Goal: Transaction & Acquisition: Purchase product/service

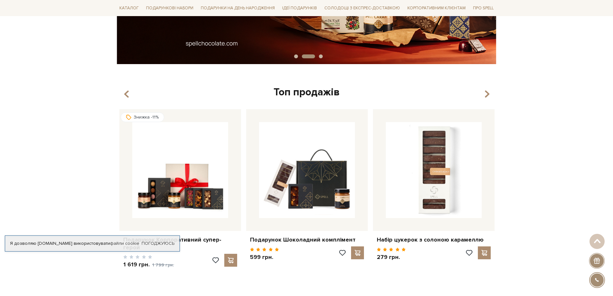
scroll to position [161, 0]
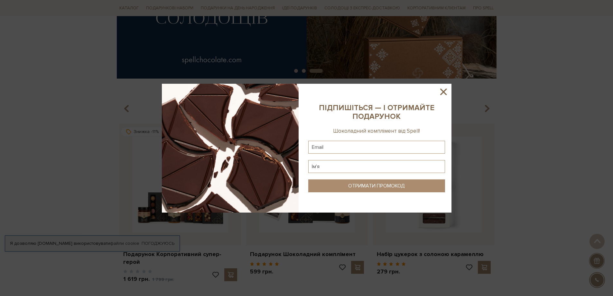
click at [442, 92] on icon at bounding box center [443, 91] width 11 height 11
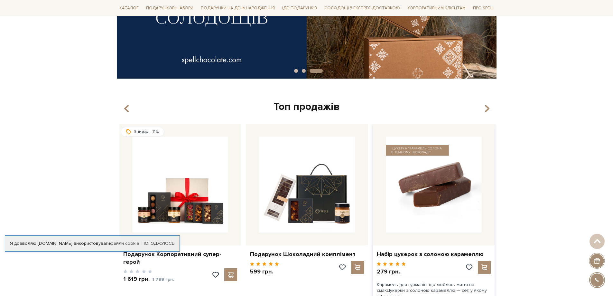
scroll to position [0, 0]
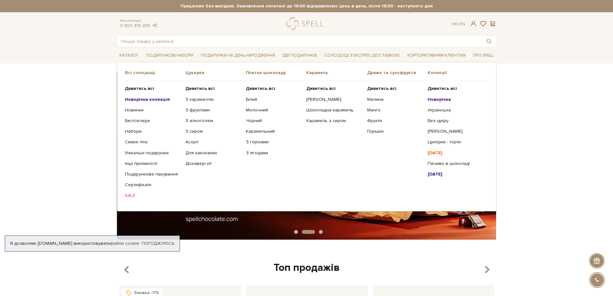
click at [128, 195] on link "SALE" at bounding box center [153, 195] width 56 height 6
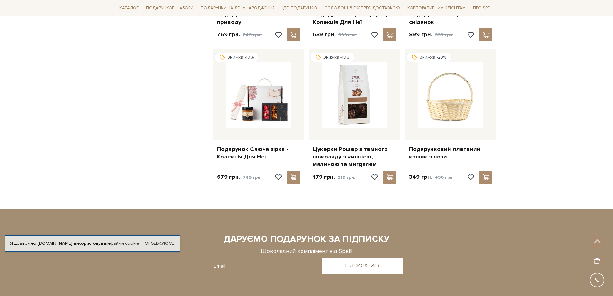
scroll to position [612, 0]
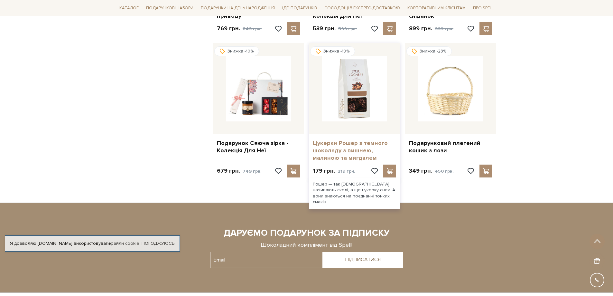
click at [343, 149] on link "Цукерки Рошер з темного шоколаду з вишнею, малиною та мигдалем" at bounding box center [354, 150] width 83 height 23
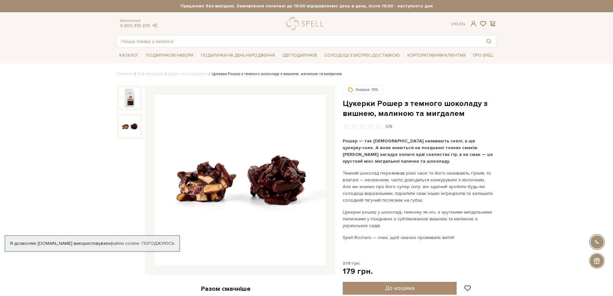
click at [132, 128] on img at bounding box center [129, 126] width 21 height 21
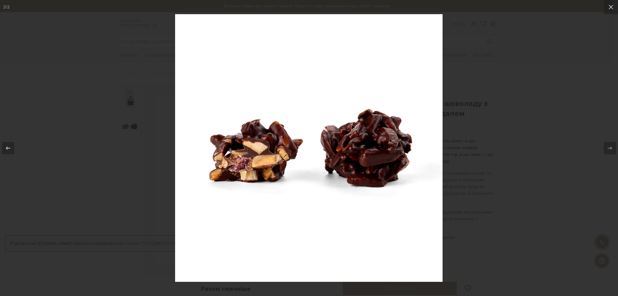
click at [528, 138] on div at bounding box center [309, 148] width 618 height 296
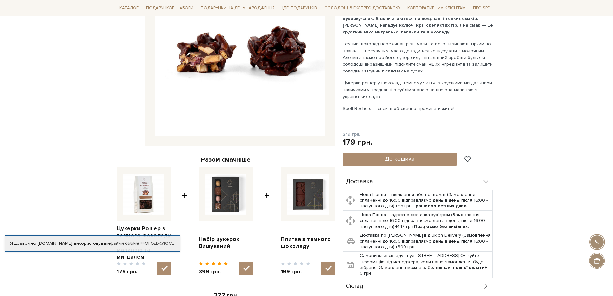
scroll to position [129, 0]
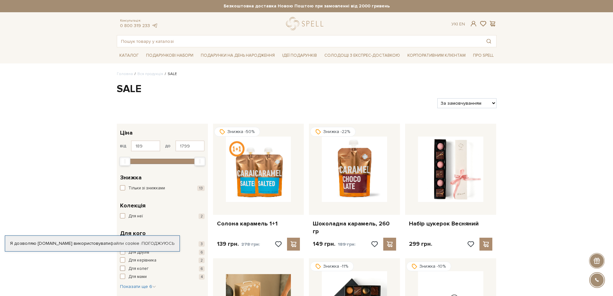
click at [121, 268] on span "button" at bounding box center [122, 268] width 5 height 5
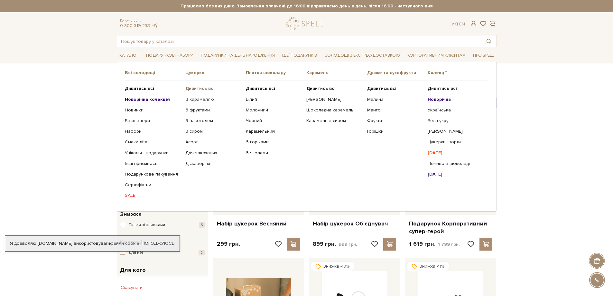
click at [201, 89] on b "Дивитись всі" at bounding box center [199, 88] width 29 height 5
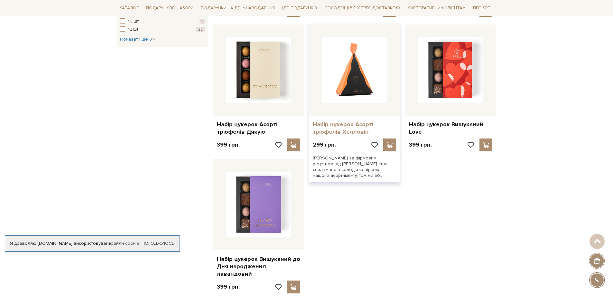
scroll to position [740, 0]
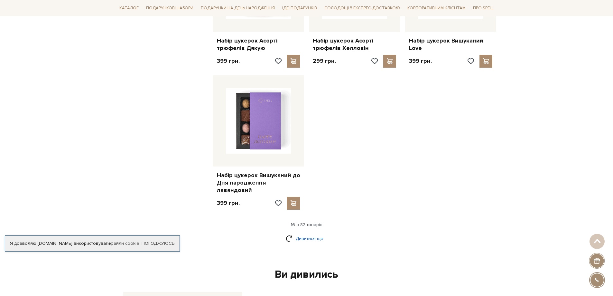
click at [286, 233] on link "Дивитися ще" at bounding box center [307, 238] width 42 height 11
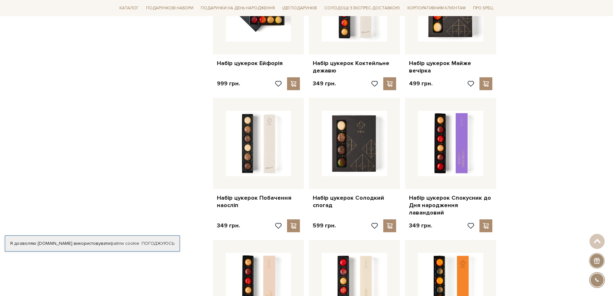
scroll to position [998, 0]
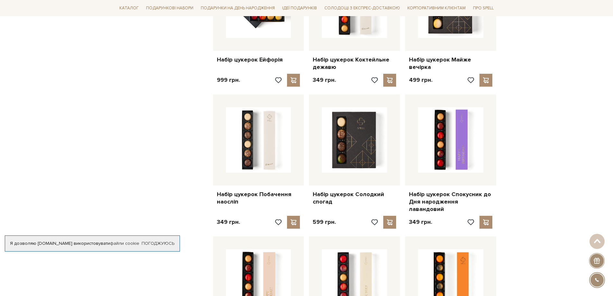
click at [598, 283] on div at bounding box center [597, 280] width 14 height 14
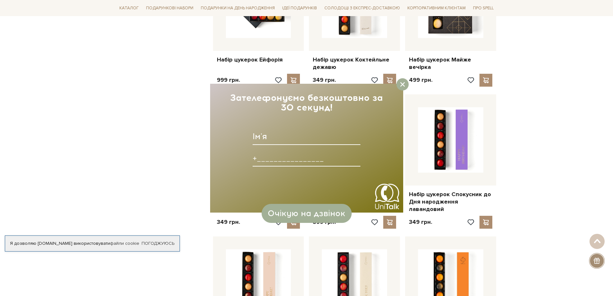
click at [278, 157] on input at bounding box center [307, 158] width 108 height 17
type input "+380931089293____"
click at [287, 135] on input at bounding box center [307, 136] width 108 height 17
type input "Марина"
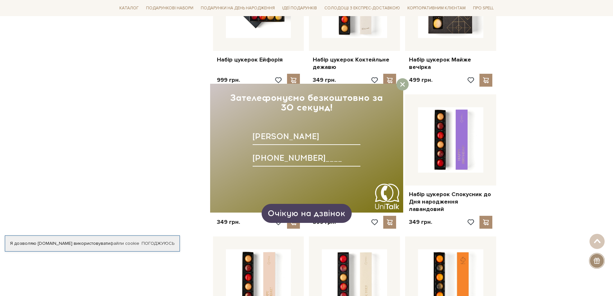
click at [314, 215] on span "Очікую на дзвінок" at bounding box center [306, 213] width 77 height 10
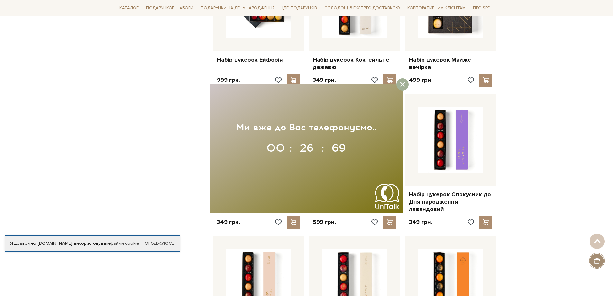
click at [88, 108] on div "Головна Вся продукція Сети цукерок Набори цукерок для будь-якого свята Фільтри …" at bounding box center [306, 142] width 613 height 2138
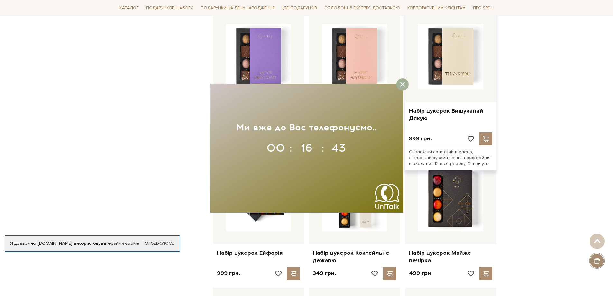
scroll to position [837, 0]
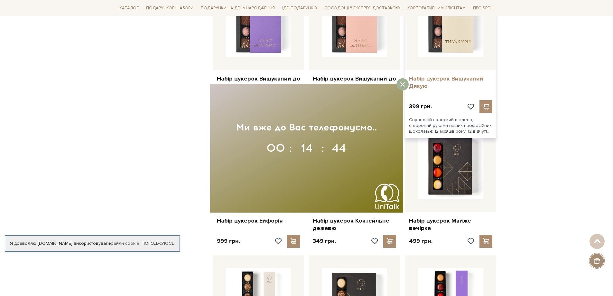
click at [449, 80] on link "Набір цукерок Вишуканий Дякую" at bounding box center [450, 82] width 83 height 15
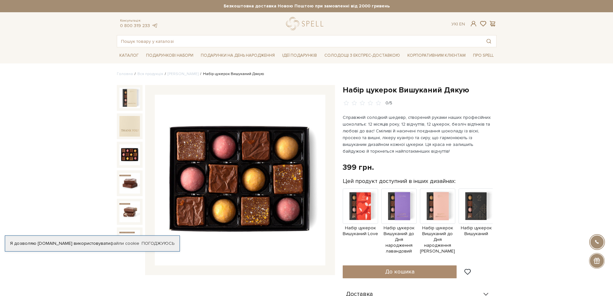
click at [125, 151] on img at bounding box center [129, 154] width 21 height 21
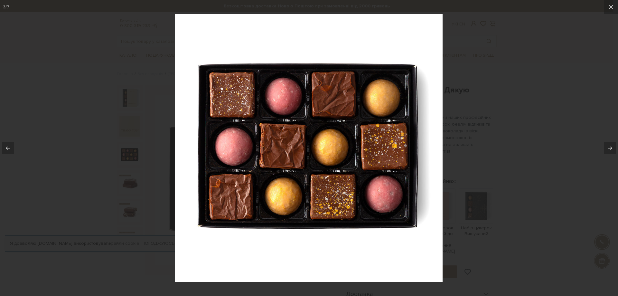
drag, startPoint x: 90, startPoint y: 183, endPoint x: 96, endPoint y: 183, distance: 5.8
click at [90, 182] on div at bounding box center [309, 148] width 618 height 296
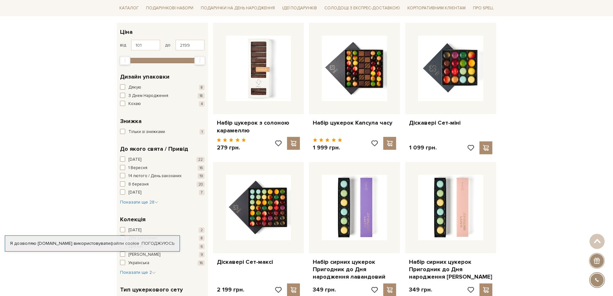
scroll to position [97, 0]
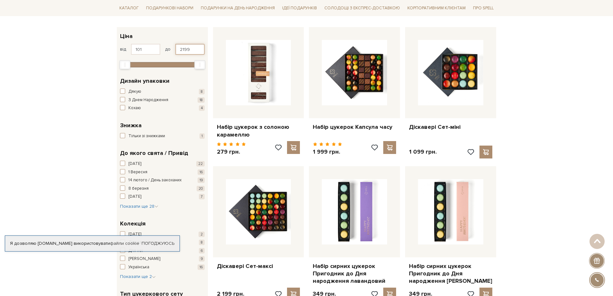
drag, startPoint x: 195, startPoint y: 48, endPoint x: 175, endPoint y: 48, distance: 19.6
click at [175, 48] on input "2199" at bounding box center [189, 49] width 29 height 11
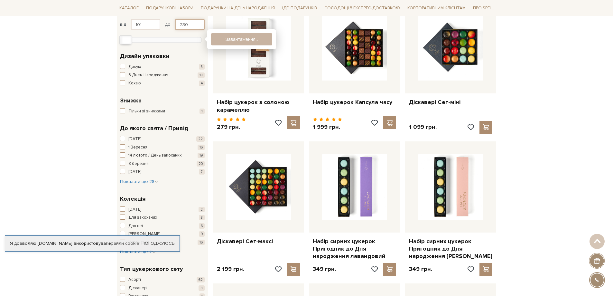
type input "230"
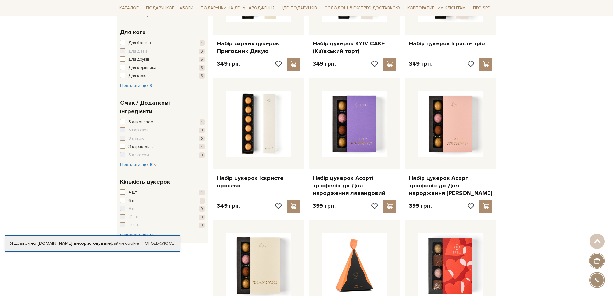
scroll to position [547, 0]
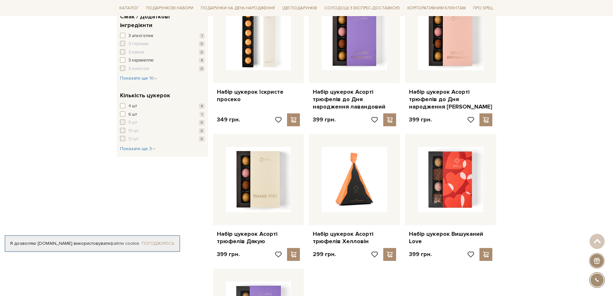
click at [167, 243] on link "Погоджуюсь" at bounding box center [158, 243] width 33 height 6
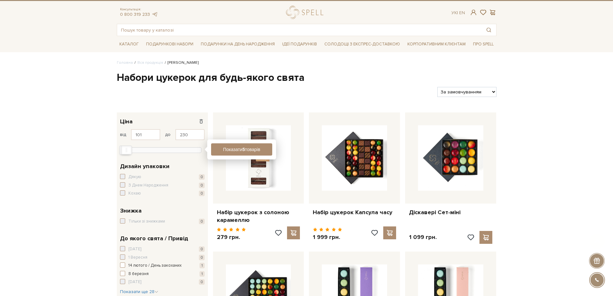
scroll to position [0, 0]
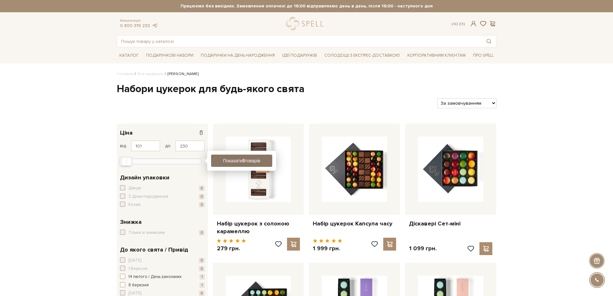
click at [239, 163] on button "Показати 5 товарів" at bounding box center [241, 161] width 61 height 12
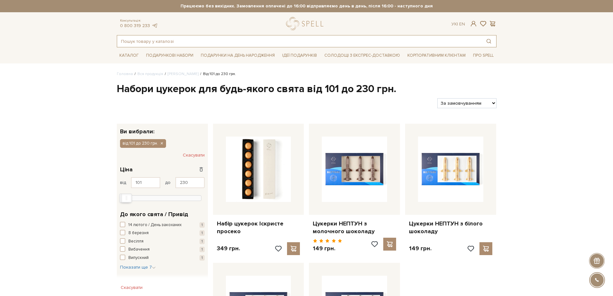
click at [167, 42] on input "text" at bounding box center [299, 41] width 364 height 12
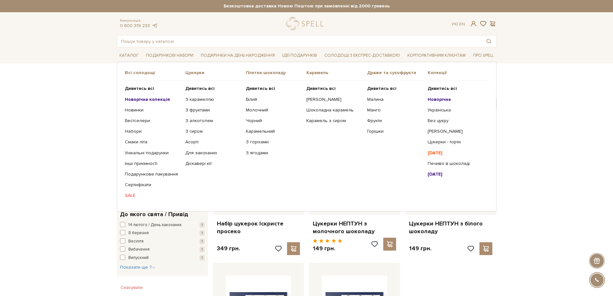
click at [128, 196] on link "SALE" at bounding box center [153, 195] width 56 height 6
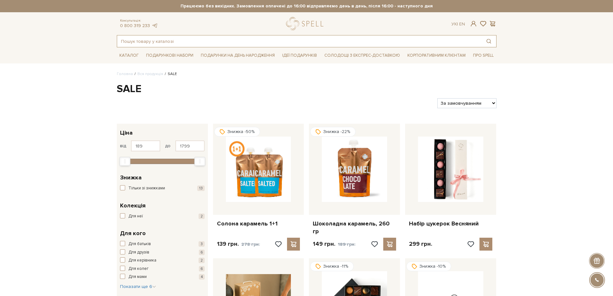
click at [155, 43] on input "text" at bounding box center [299, 41] width 364 height 12
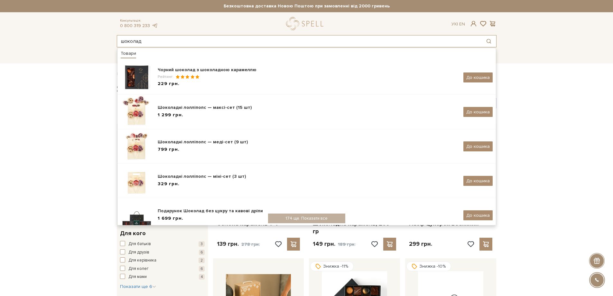
type input "шоколад"
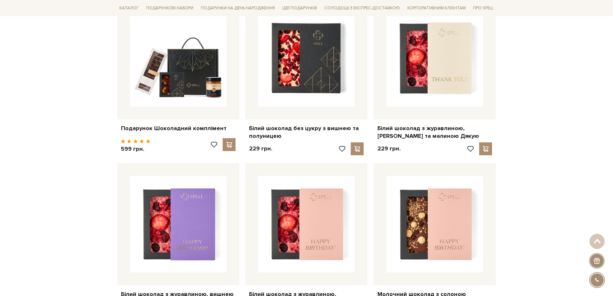
scroll to position [708, 0]
